Goal: Communication & Community: Answer question/provide support

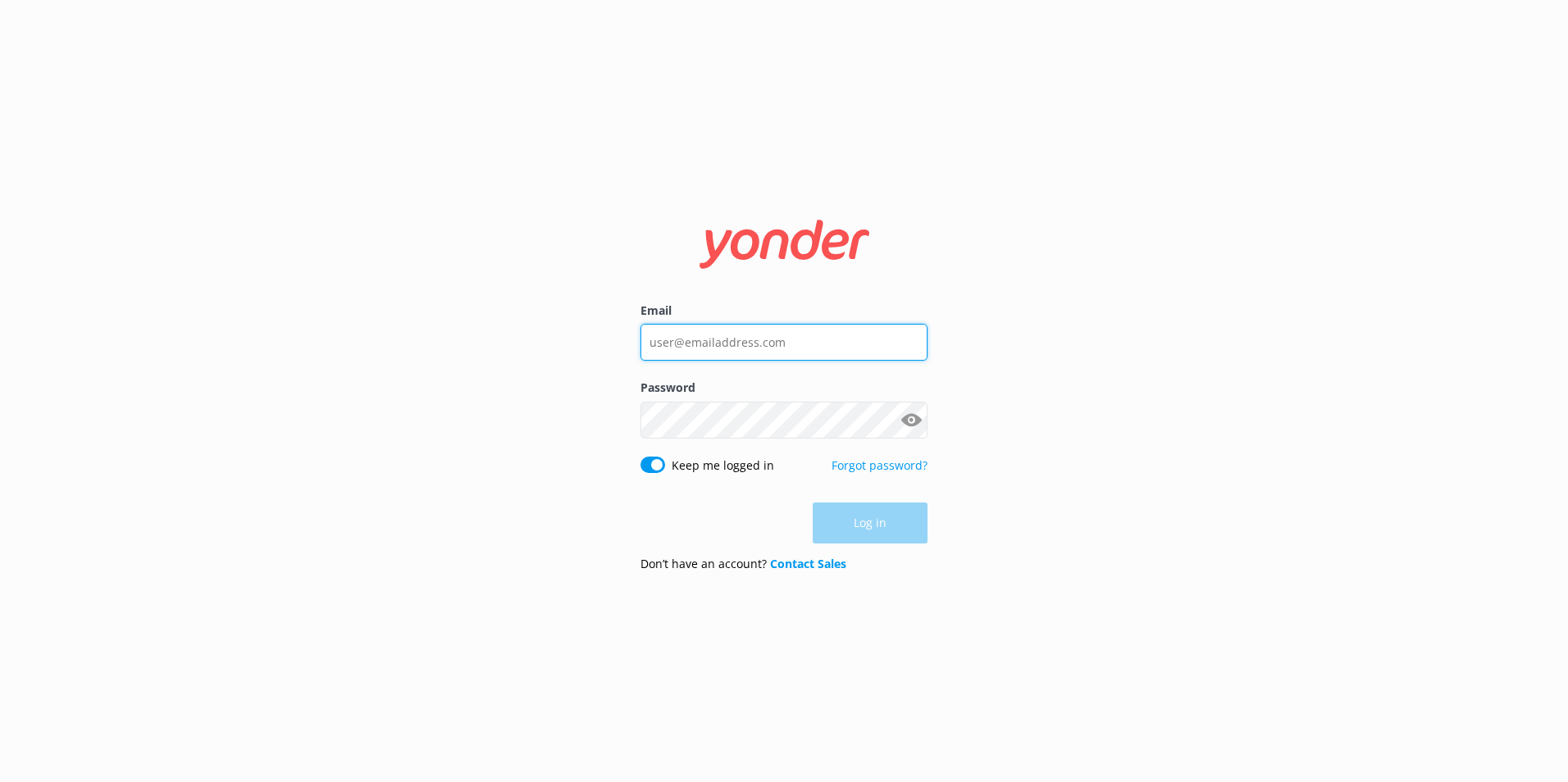
type input "[EMAIL_ADDRESS][DOMAIN_NAME]"
click at [904, 512] on div "Log in" at bounding box center [783, 522] width 287 height 41
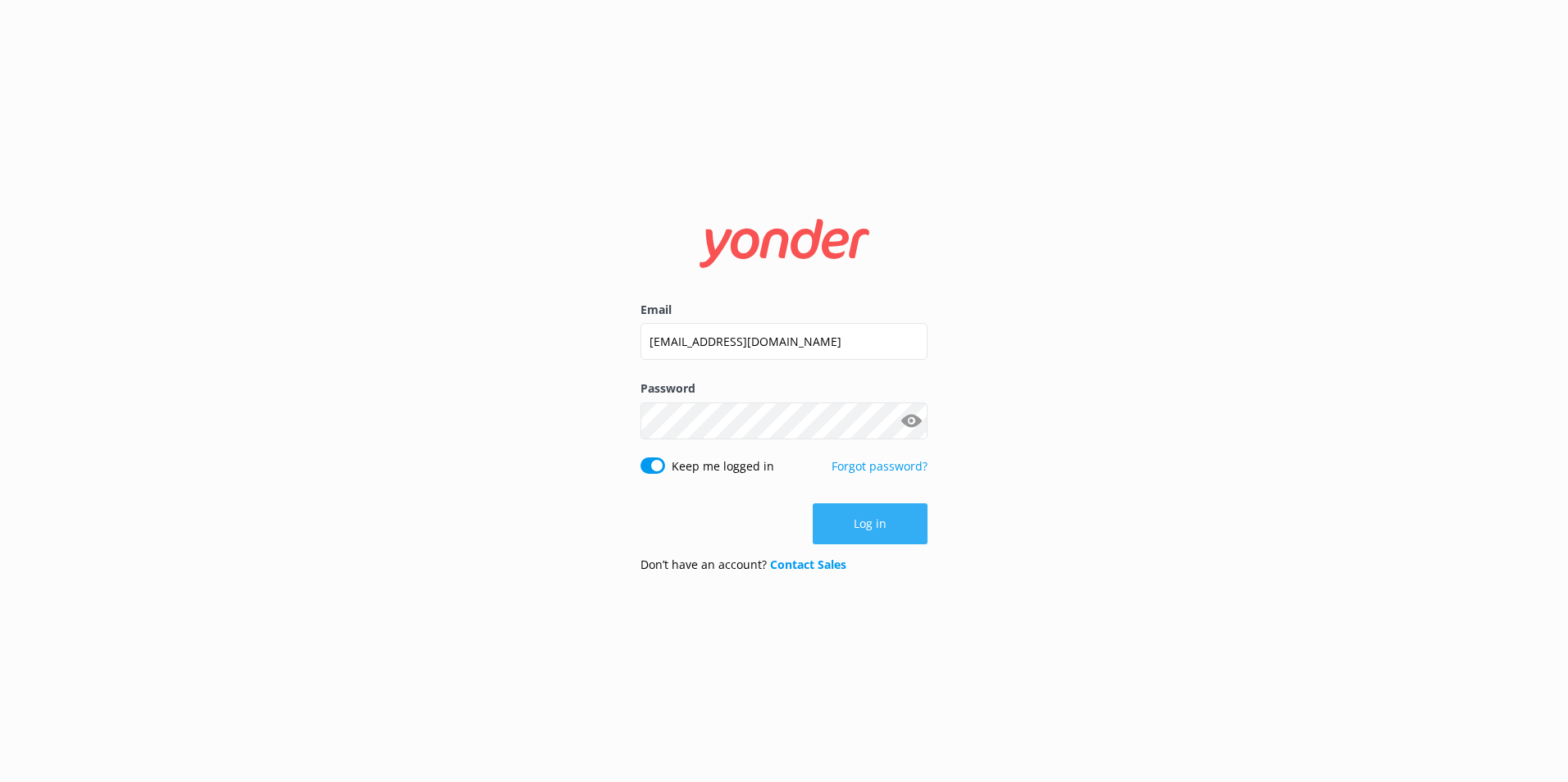
click at [893, 522] on button "Log in" at bounding box center [870, 523] width 115 height 41
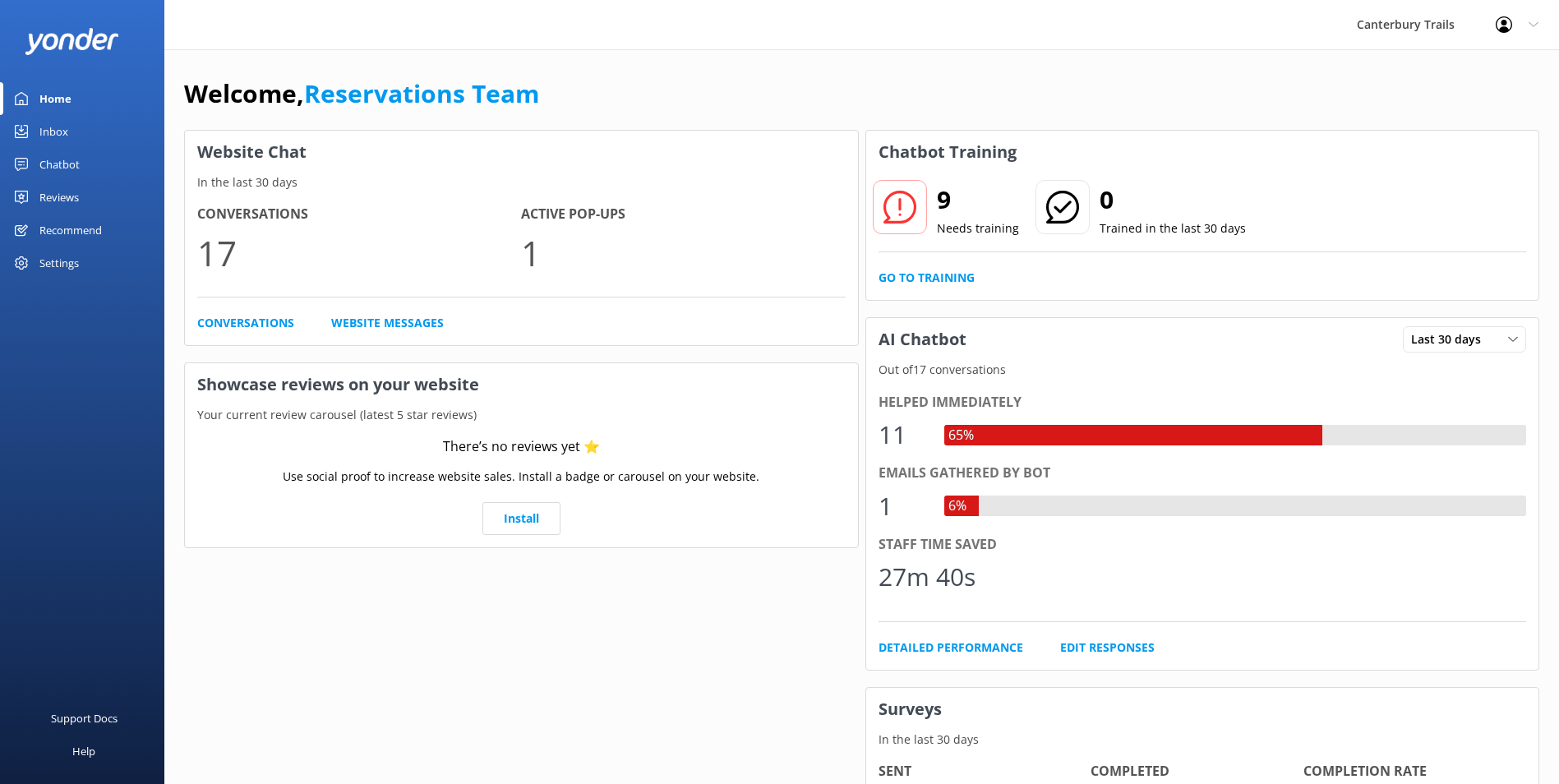
scroll to position [83, 0]
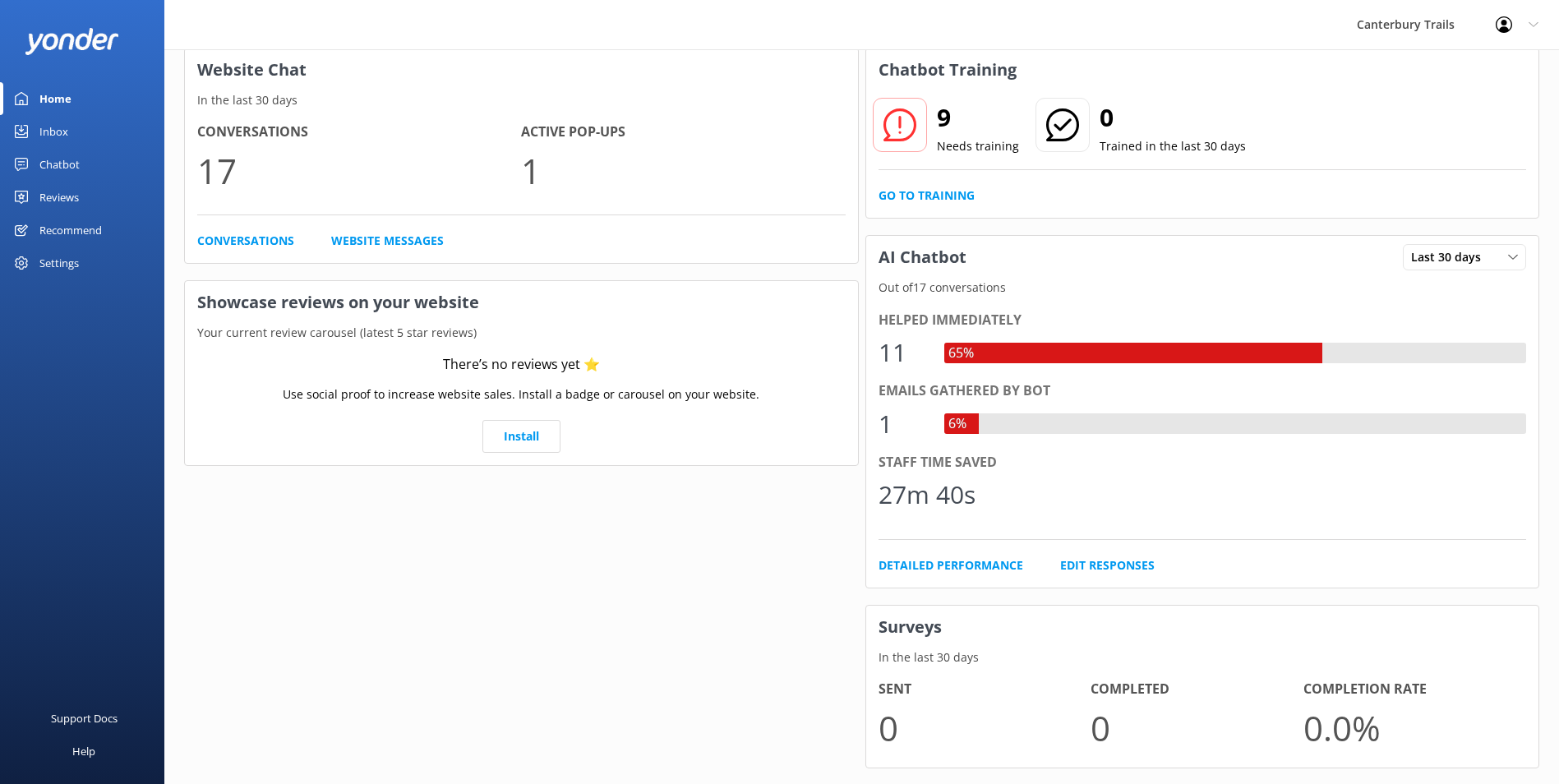
click at [38, 130] on link "Inbox" at bounding box center [82, 131] width 164 height 33
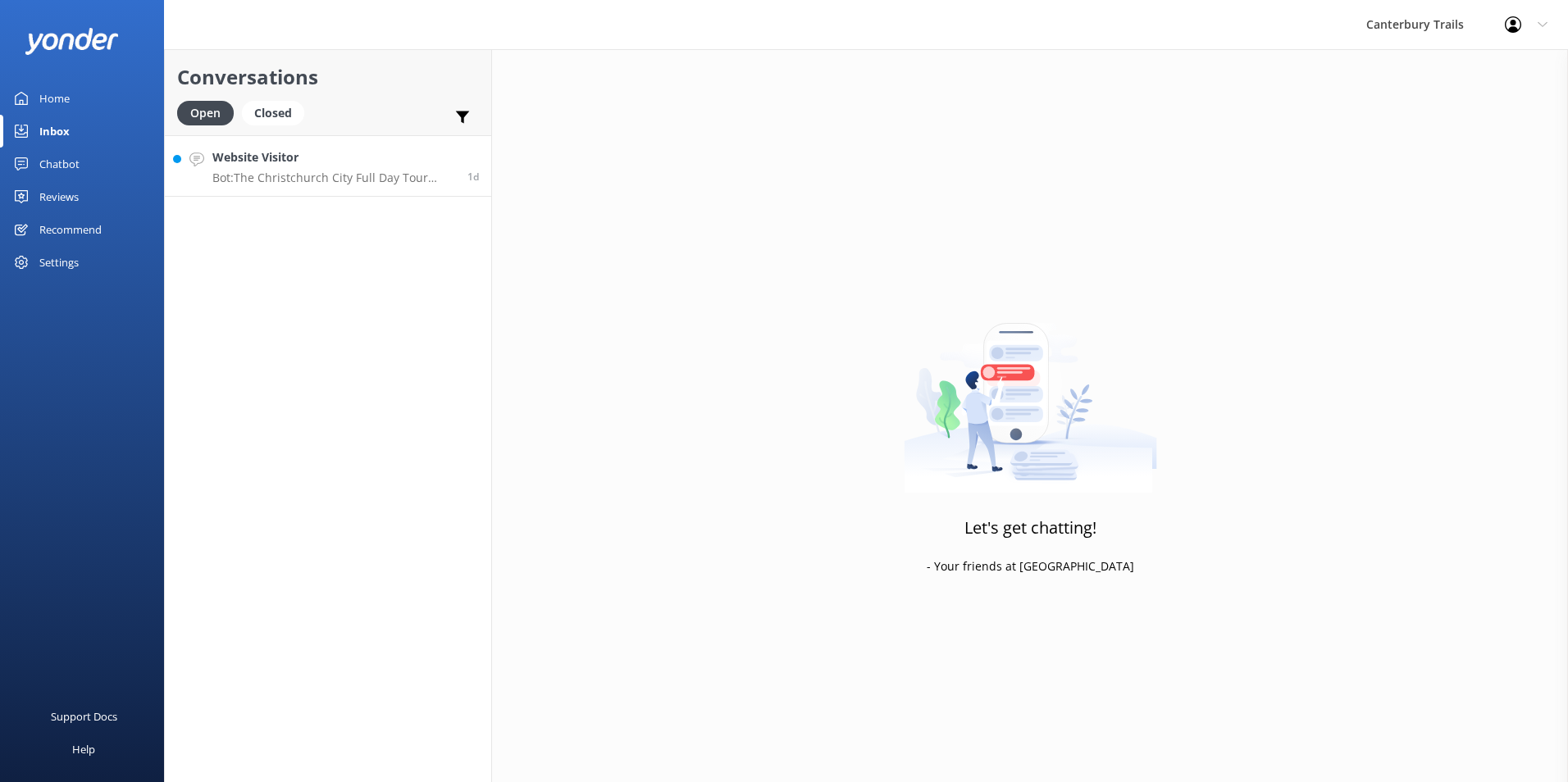
click at [299, 167] on div "Website Visitor Bot: The Christchurch City Full Day Tour includes a scenic driv…" at bounding box center [334, 166] width 243 height 35
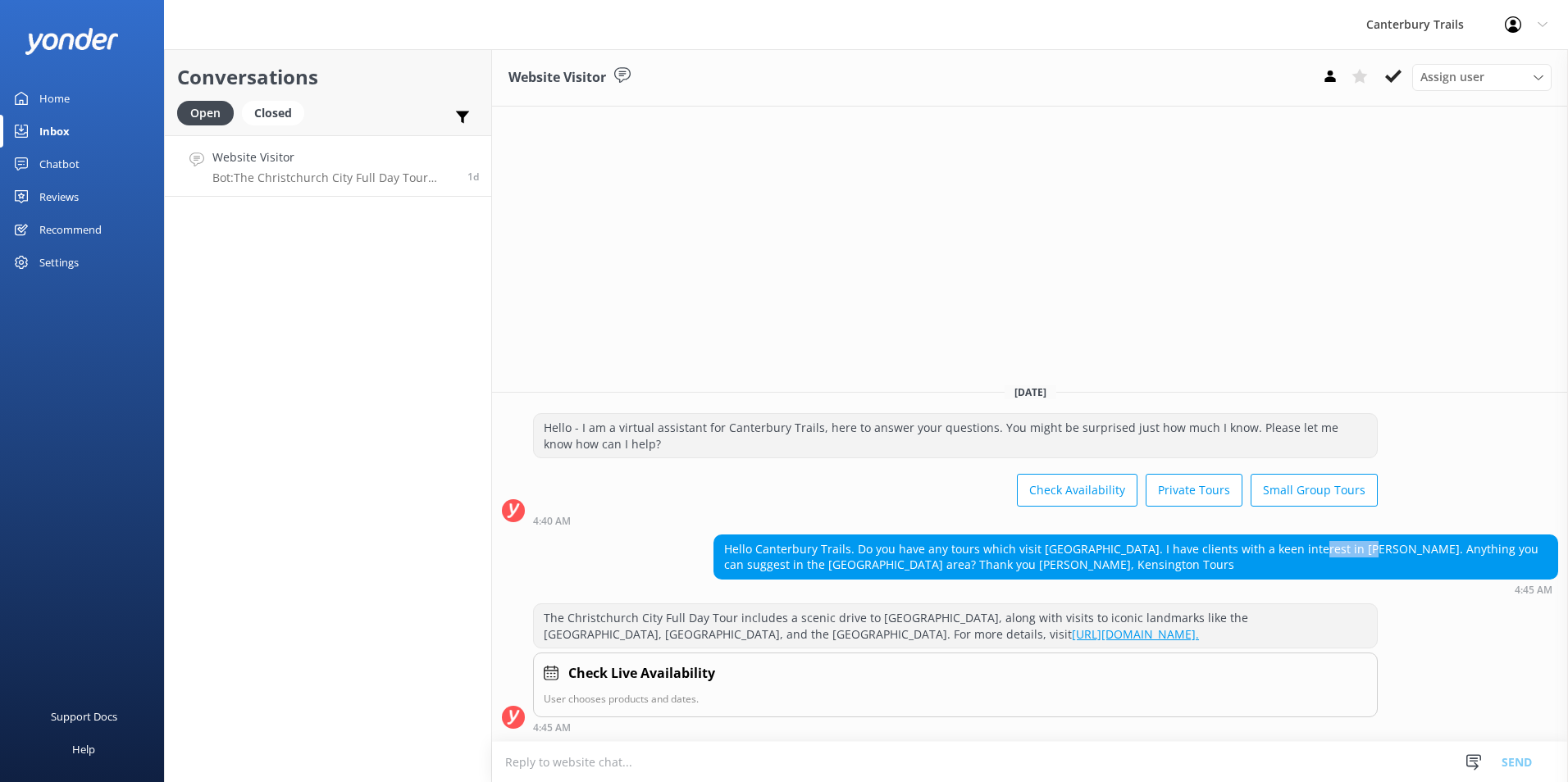
drag, startPoint x: 1284, startPoint y: 549, endPoint x: 1340, endPoint y: 542, distance: 56.4
click at [1340, 542] on div "Hello Canterbury Trails. Do you have any tours which visit [GEOGRAPHIC_DATA]. I…" at bounding box center [1135, 557] width 843 height 43
